Goal: Use online tool/utility: Utilize a website feature to perform a specific function

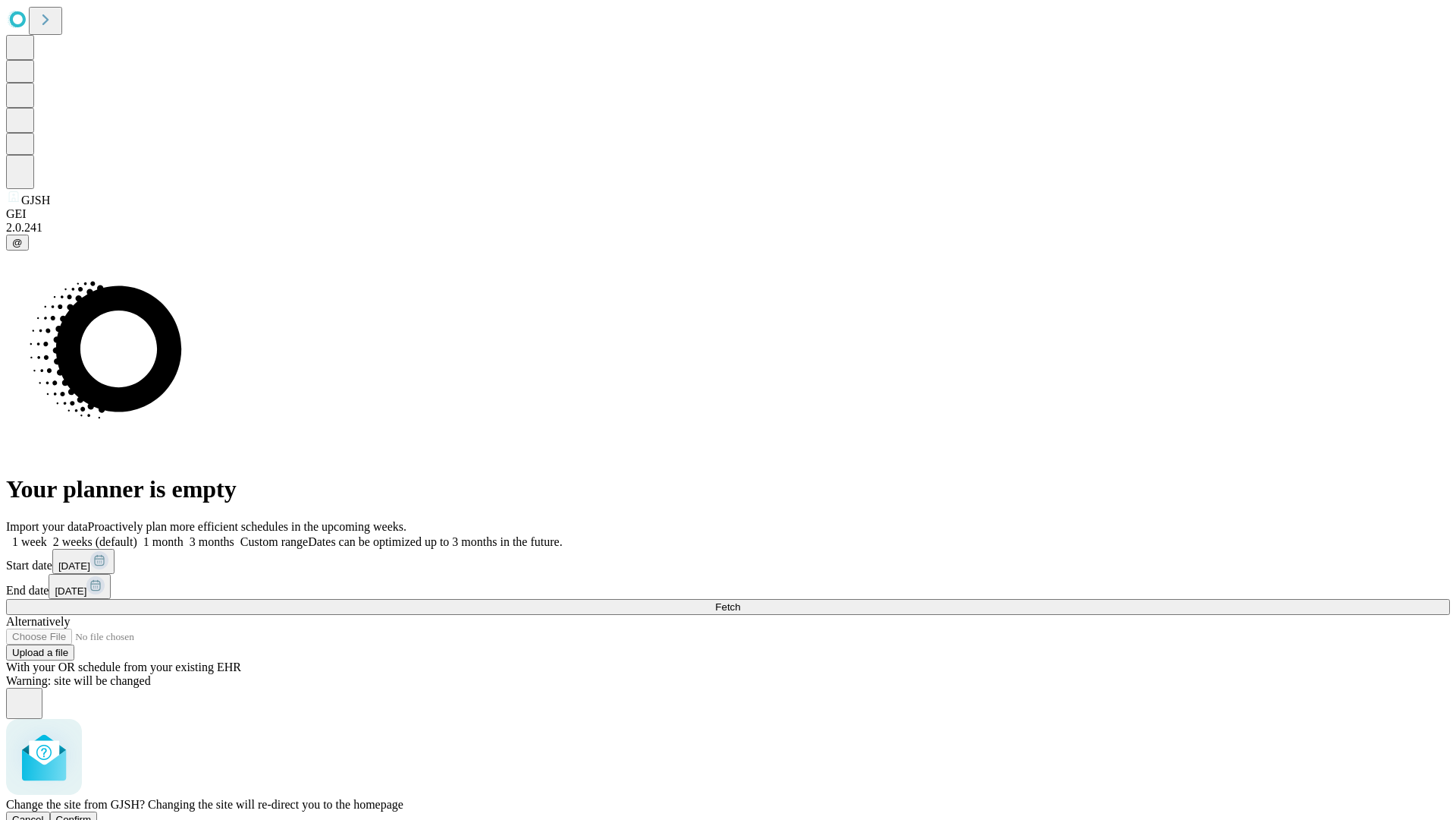
click at [92, 814] on span "Confirm" at bounding box center [74, 819] width 36 height 12
click at [184, 535] on label "1 month" at bounding box center [161, 541] width 46 height 13
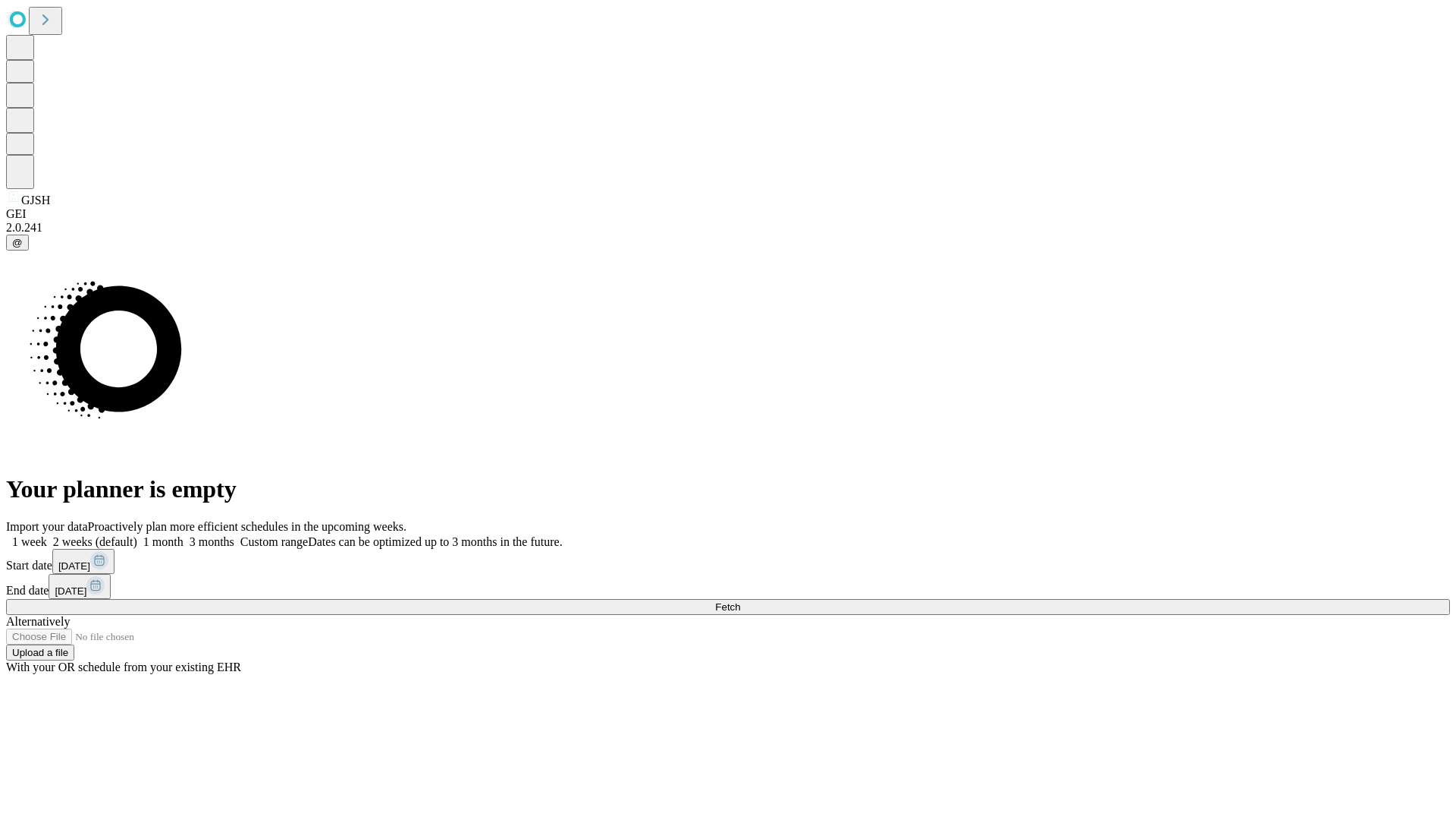
click at [740, 601] on span "Fetch" at bounding box center [728, 607] width 25 height 12
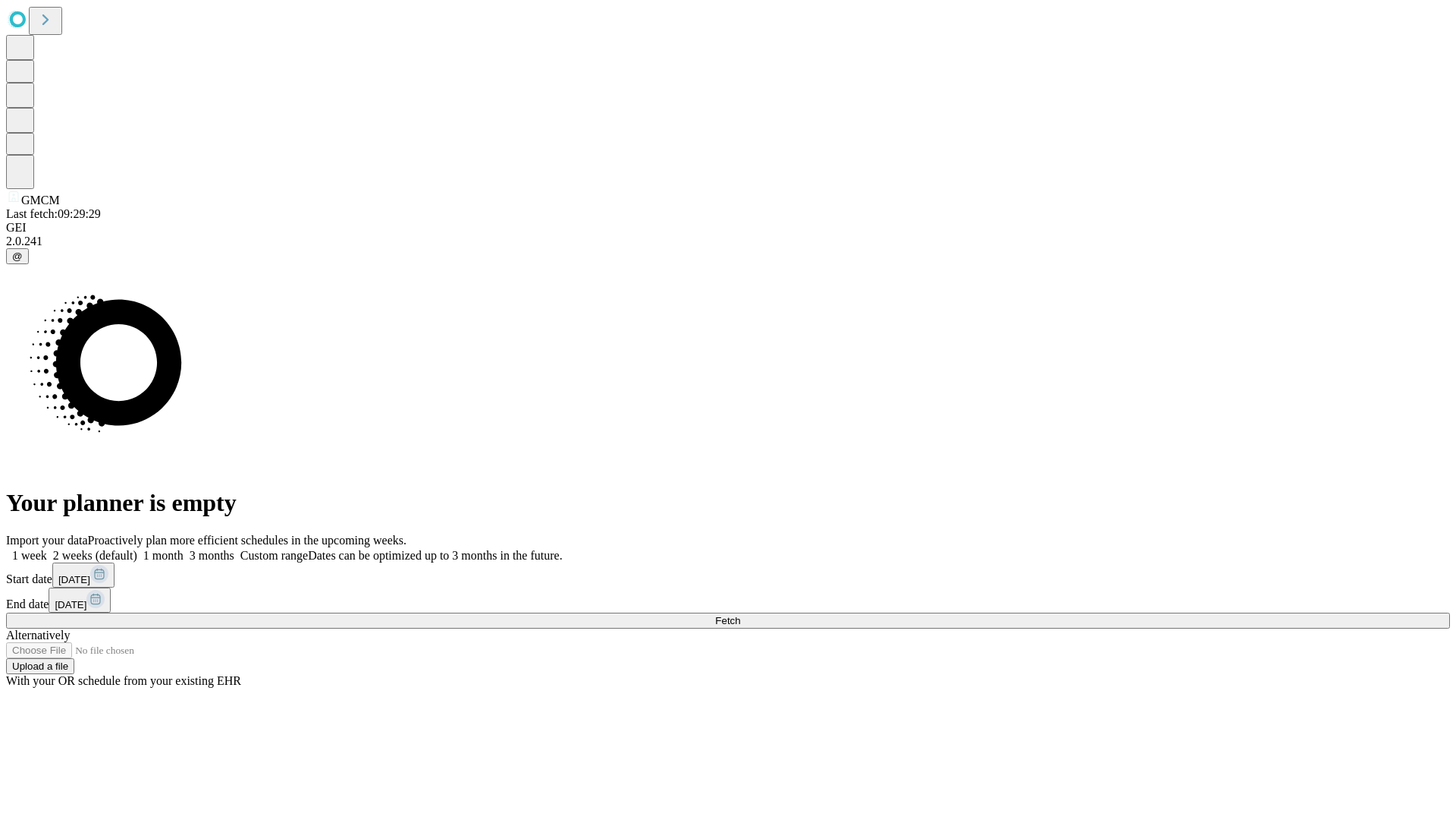
click at [184, 548] on label "1 month" at bounding box center [161, 555] width 46 height 13
click at [740, 615] on span "Fetch" at bounding box center [728, 620] width 25 height 12
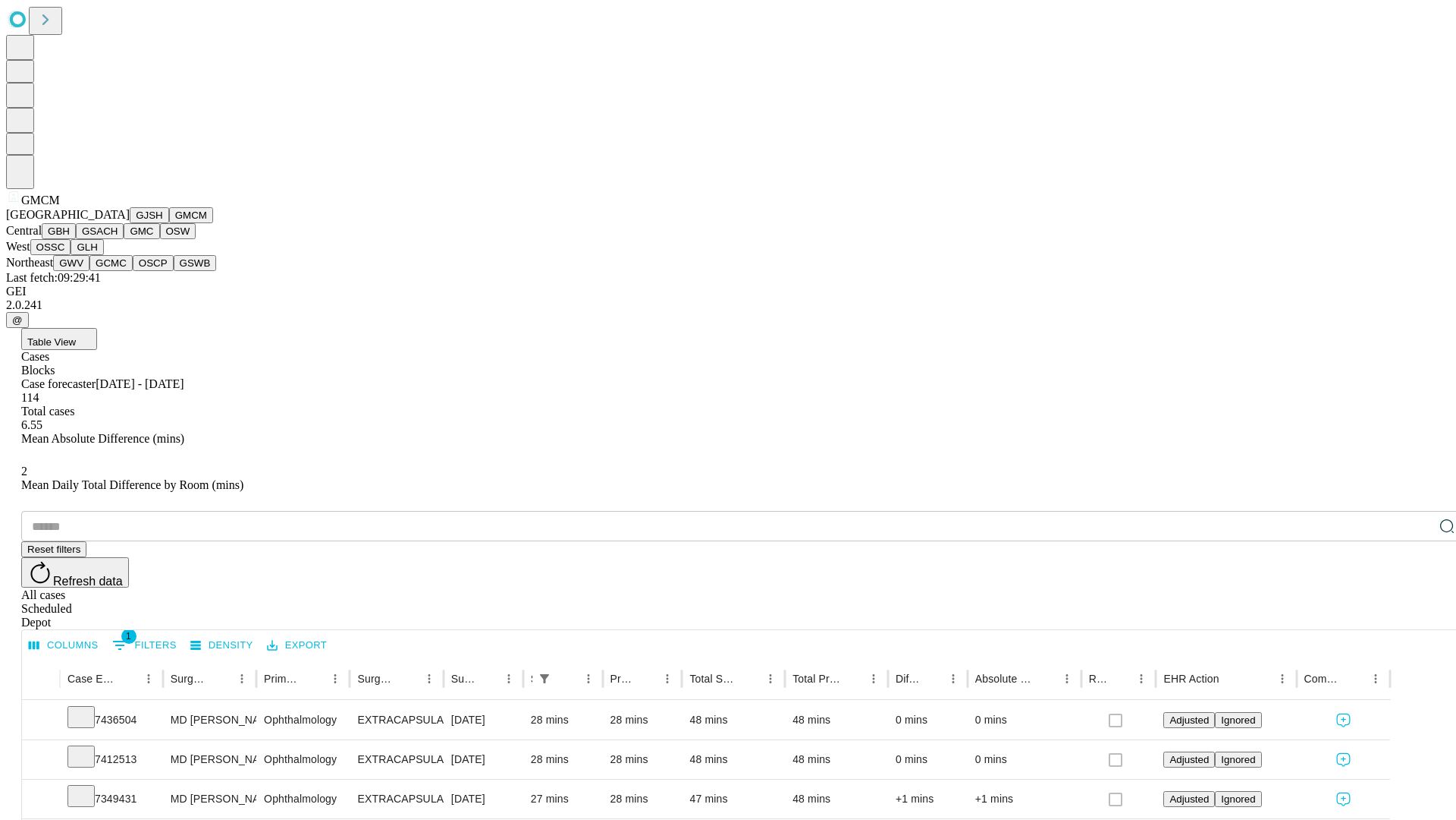
click at [76, 239] on button "GBH" at bounding box center [59, 231] width 34 height 16
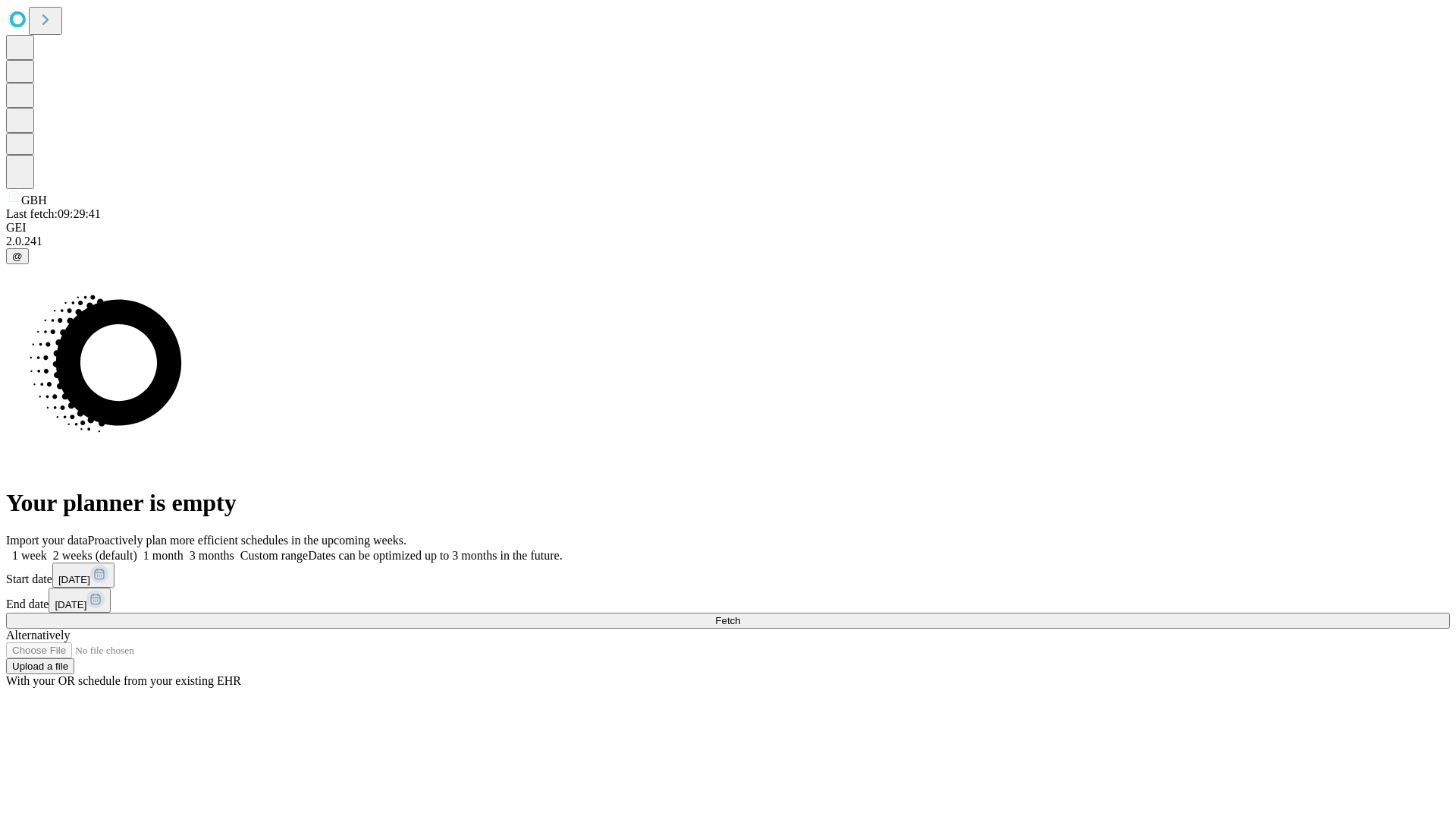
click at [740, 615] on span "Fetch" at bounding box center [728, 620] width 25 height 12
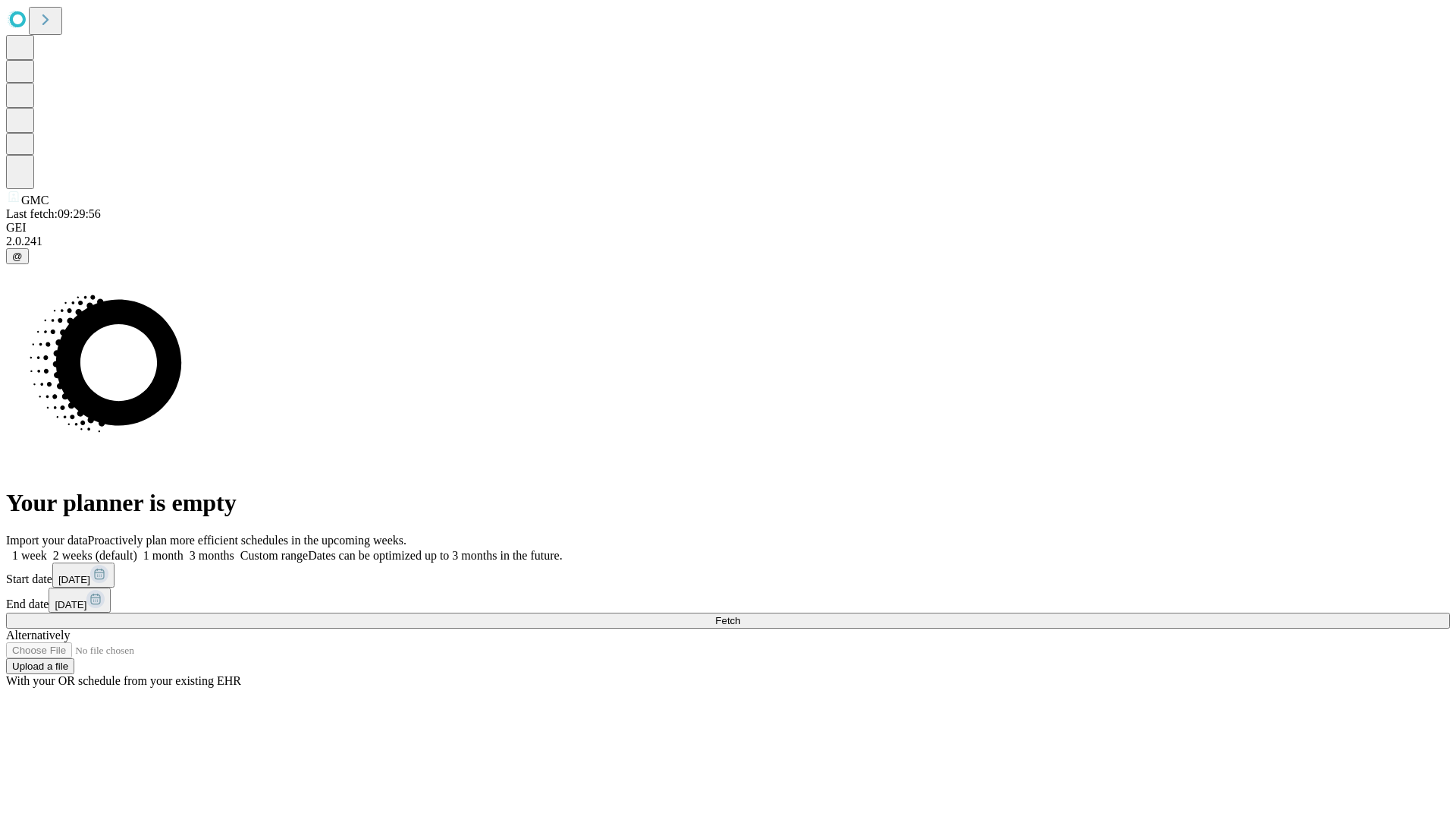
click at [740, 615] on span "Fetch" at bounding box center [728, 620] width 25 height 12
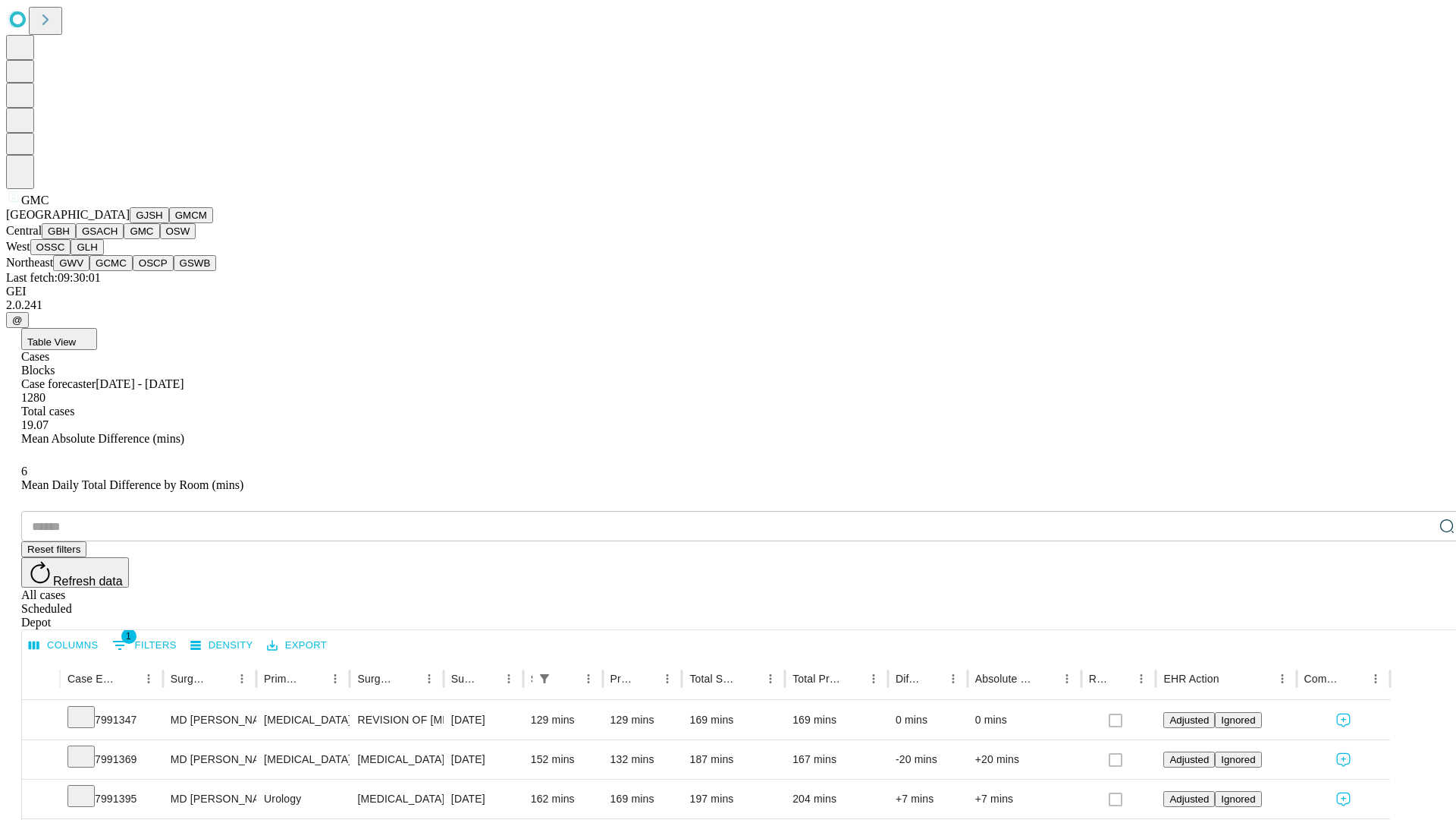
click at [160, 239] on button "OSW" at bounding box center [178, 231] width 37 height 16
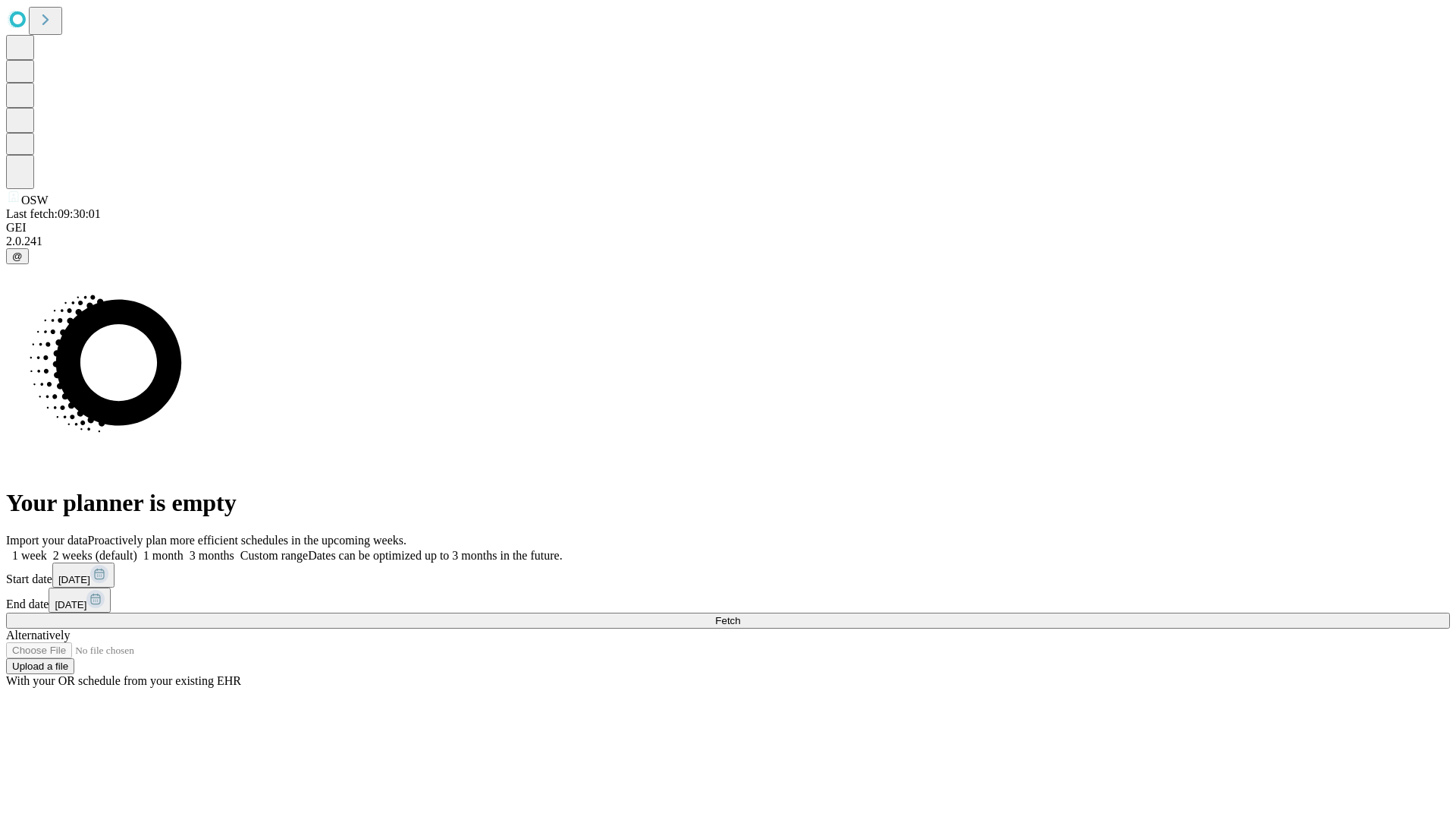
click at [184, 548] on label "1 month" at bounding box center [161, 555] width 46 height 13
click at [740, 615] on span "Fetch" at bounding box center [728, 620] width 25 height 12
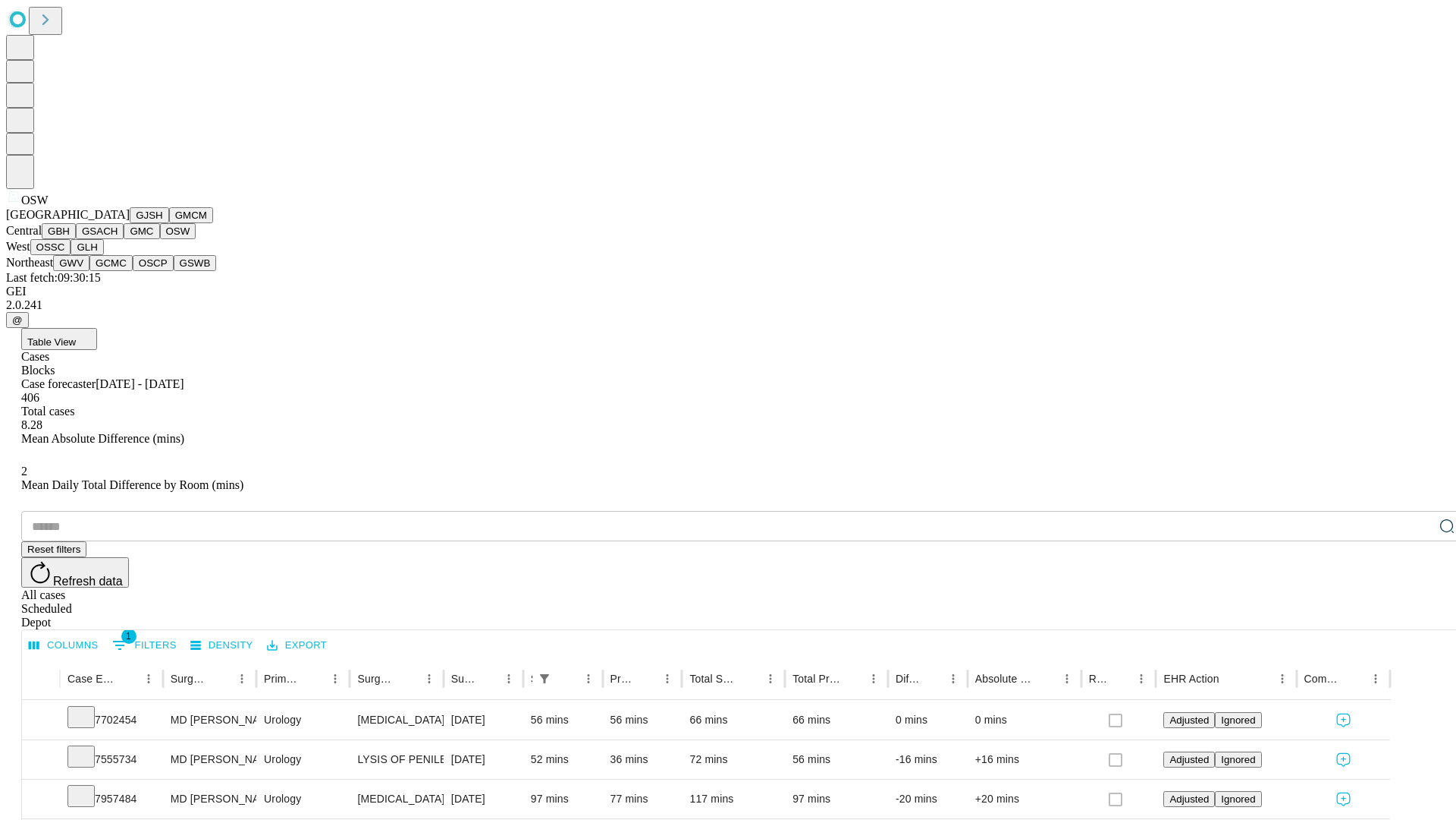
click at [71, 255] on button "OSSC" at bounding box center [51, 247] width 41 height 16
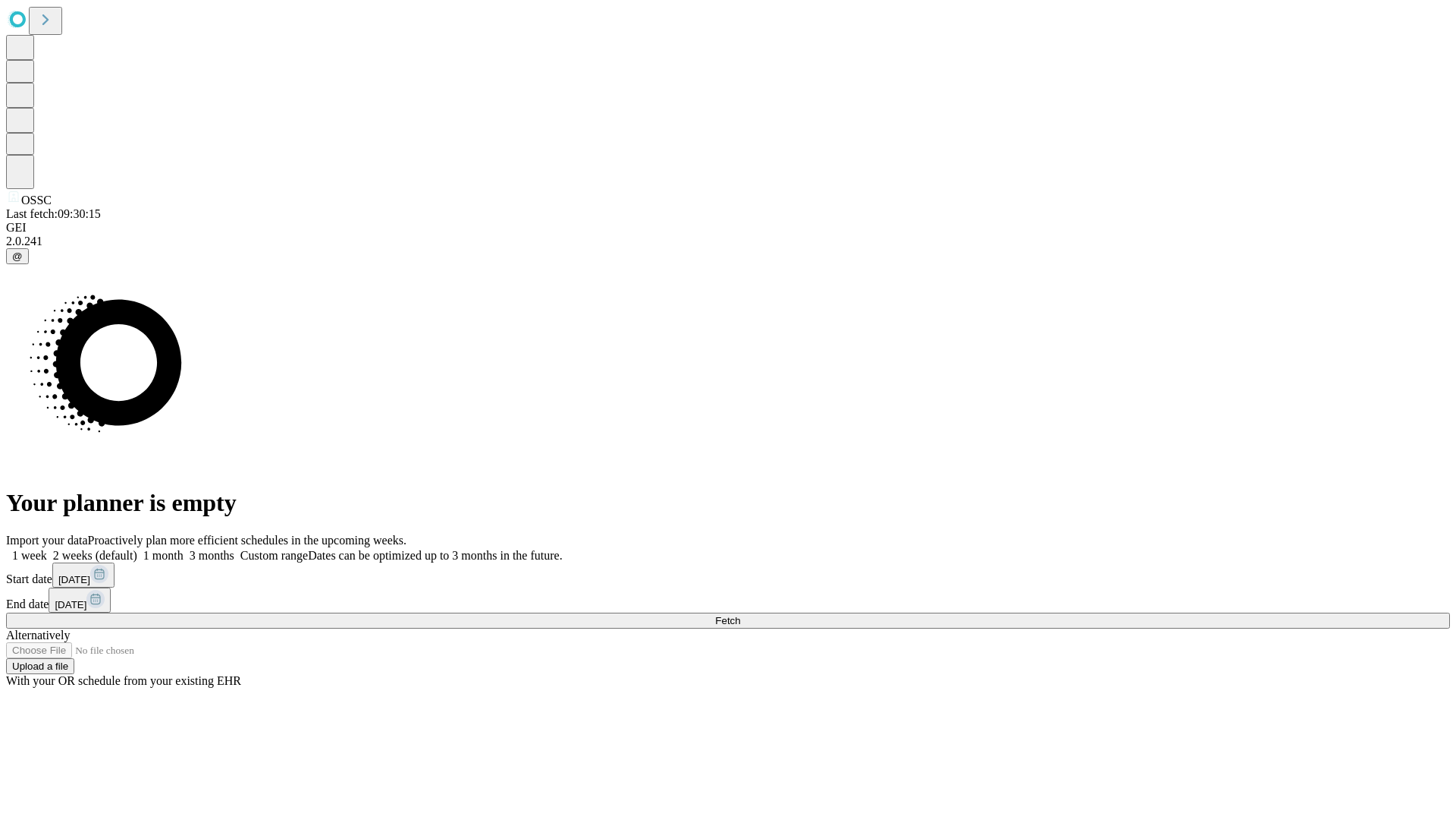
click at [184, 548] on label "1 month" at bounding box center [161, 555] width 46 height 13
click at [740, 615] on span "Fetch" at bounding box center [728, 620] width 25 height 12
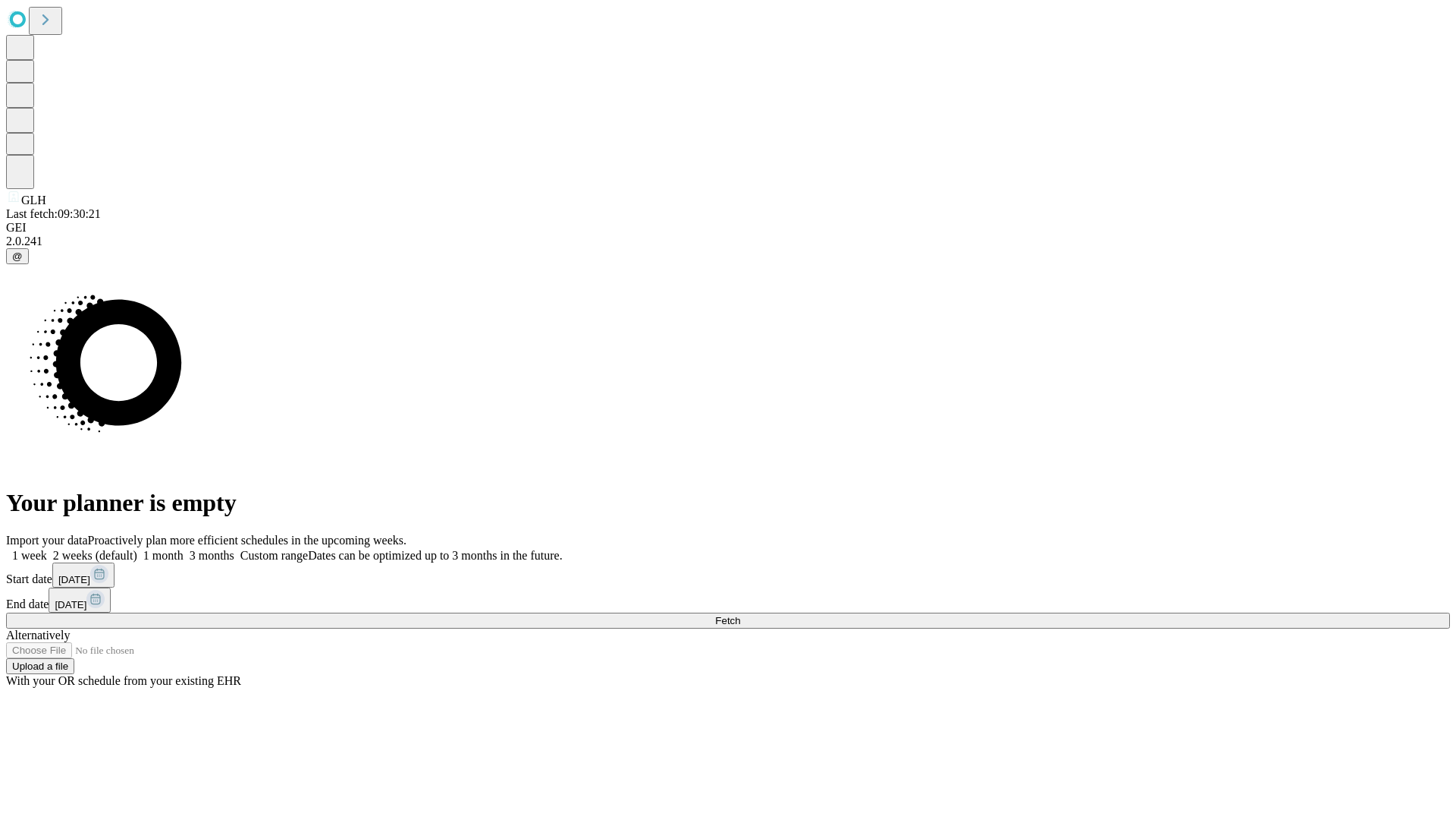
click at [184, 548] on label "1 month" at bounding box center [161, 555] width 46 height 13
click at [740, 615] on span "Fetch" at bounding box center [728, 620] width 25 height 12
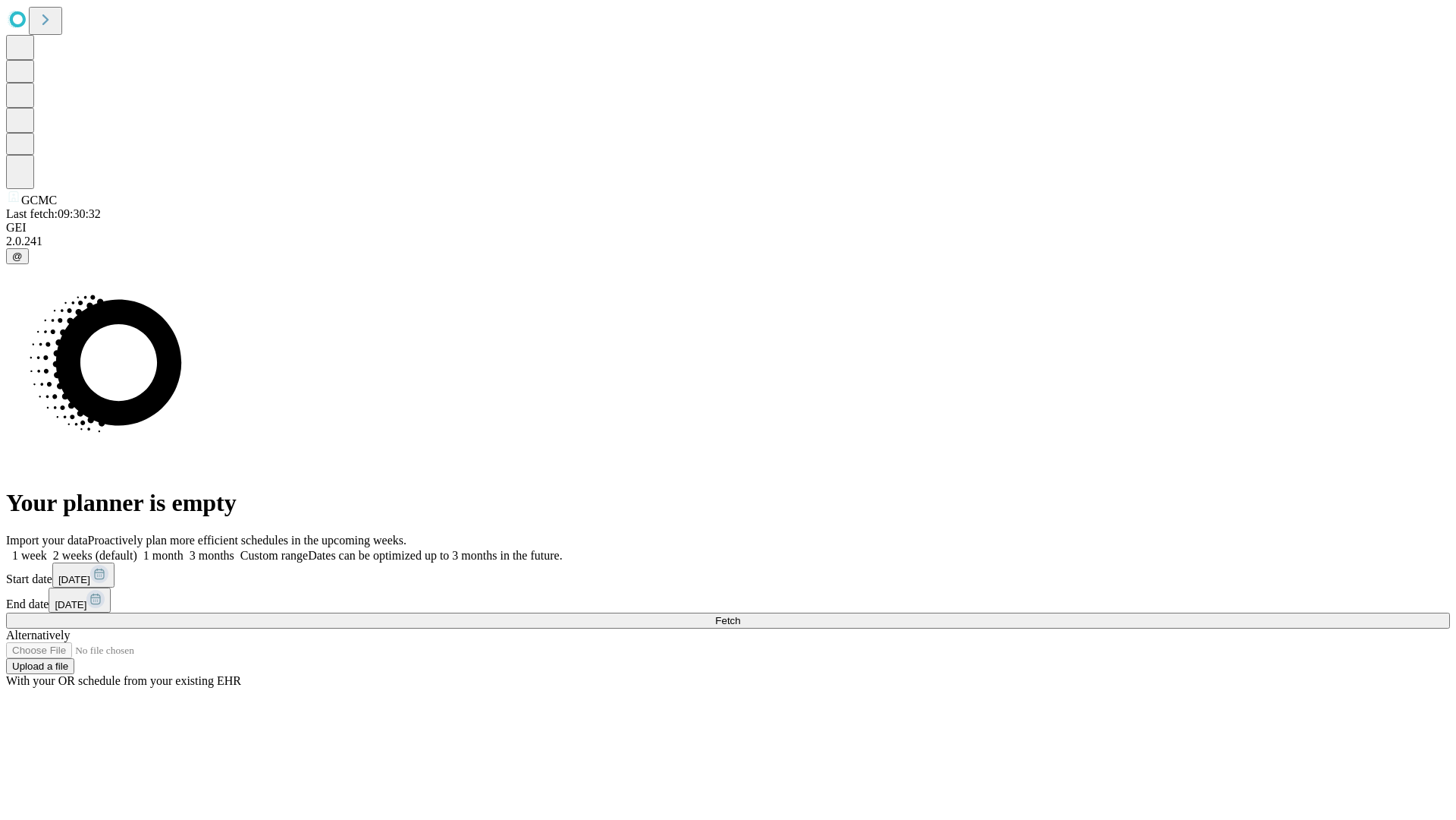
click at [184, 548] on label "1 month" at bounding box center [161, 555] width 46 height 13
click at [740, 615] on span "Fetch" at bounding box center [728, 620] width 25 height 12
